Goal: Find specific page/section

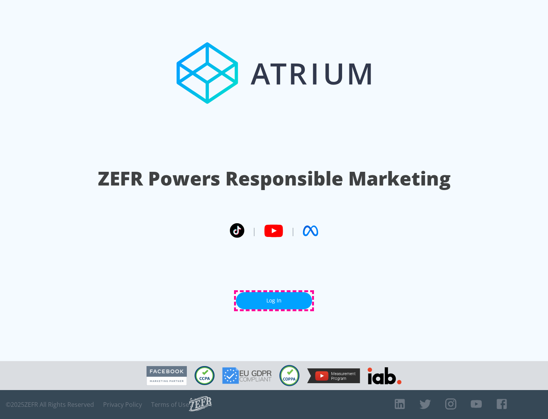
click at [274, 300] on link "Log In" at bounding box center [274, 300] width 76 height 17
